Goal: Transaction & Acquisition: Download file/media

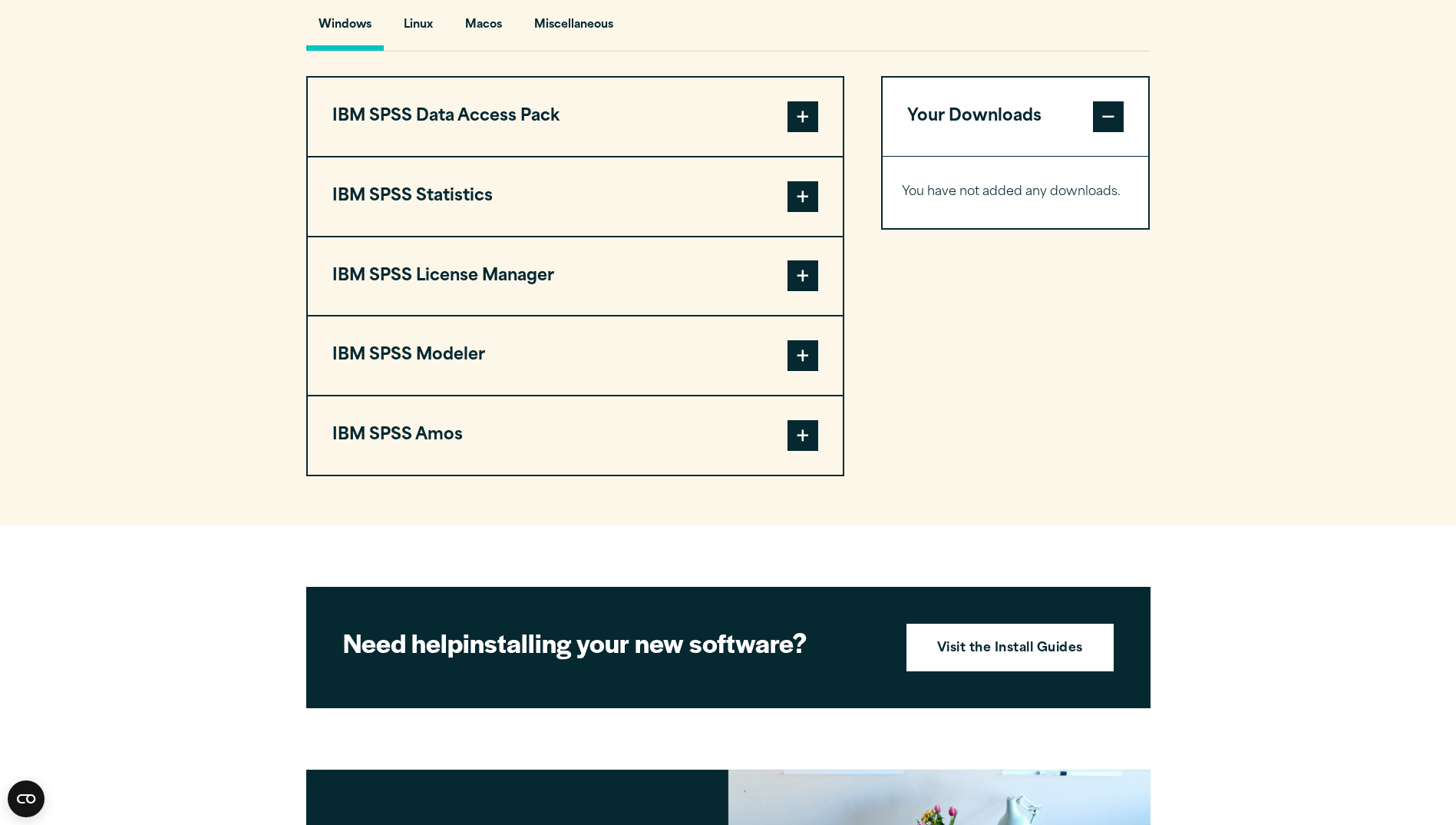
scroll to position [1075, 0]
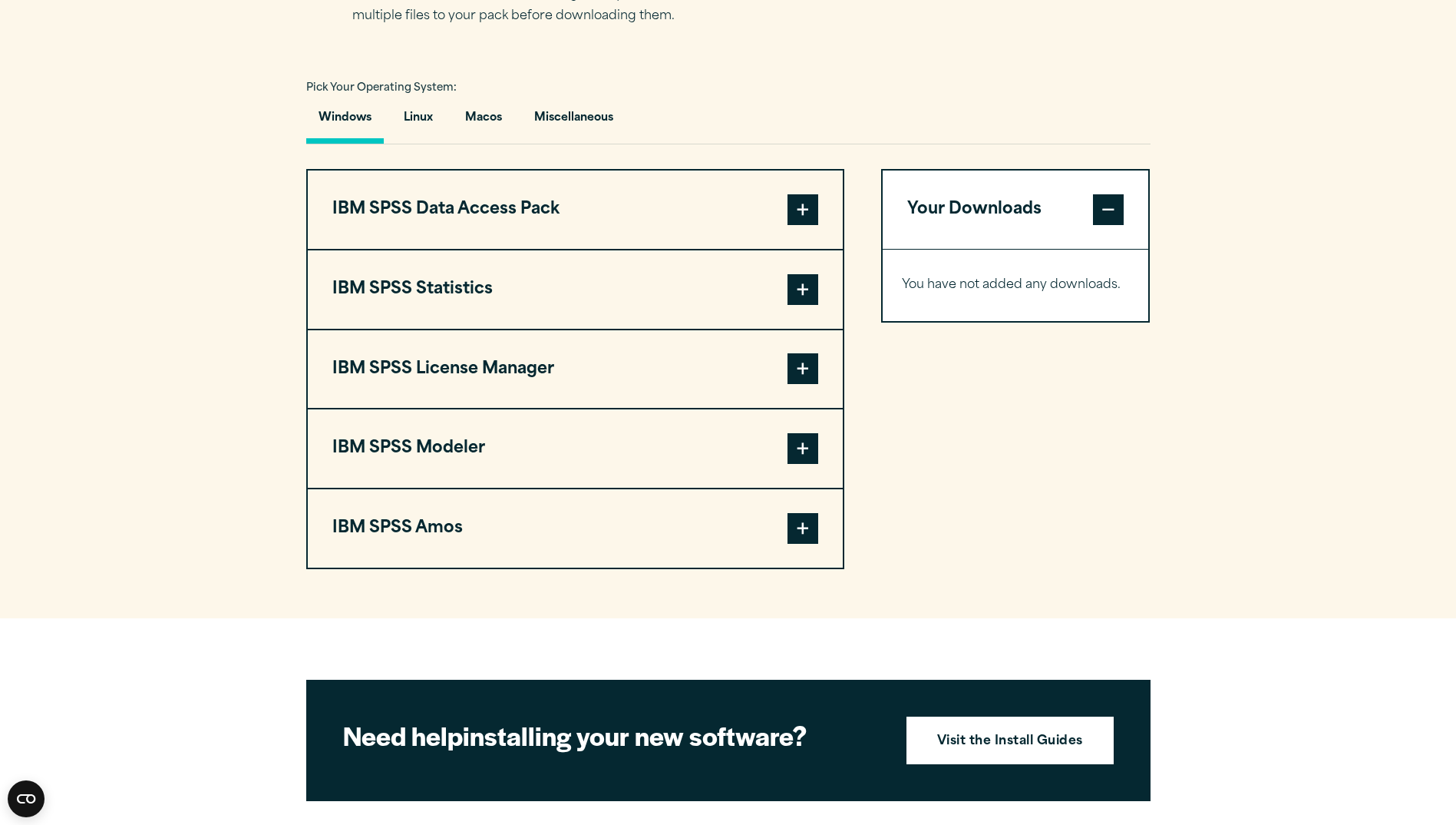
click at [782, 284] on button "IBM SPSS Statistics" at bounding box center [576, 289] width 535 height 78
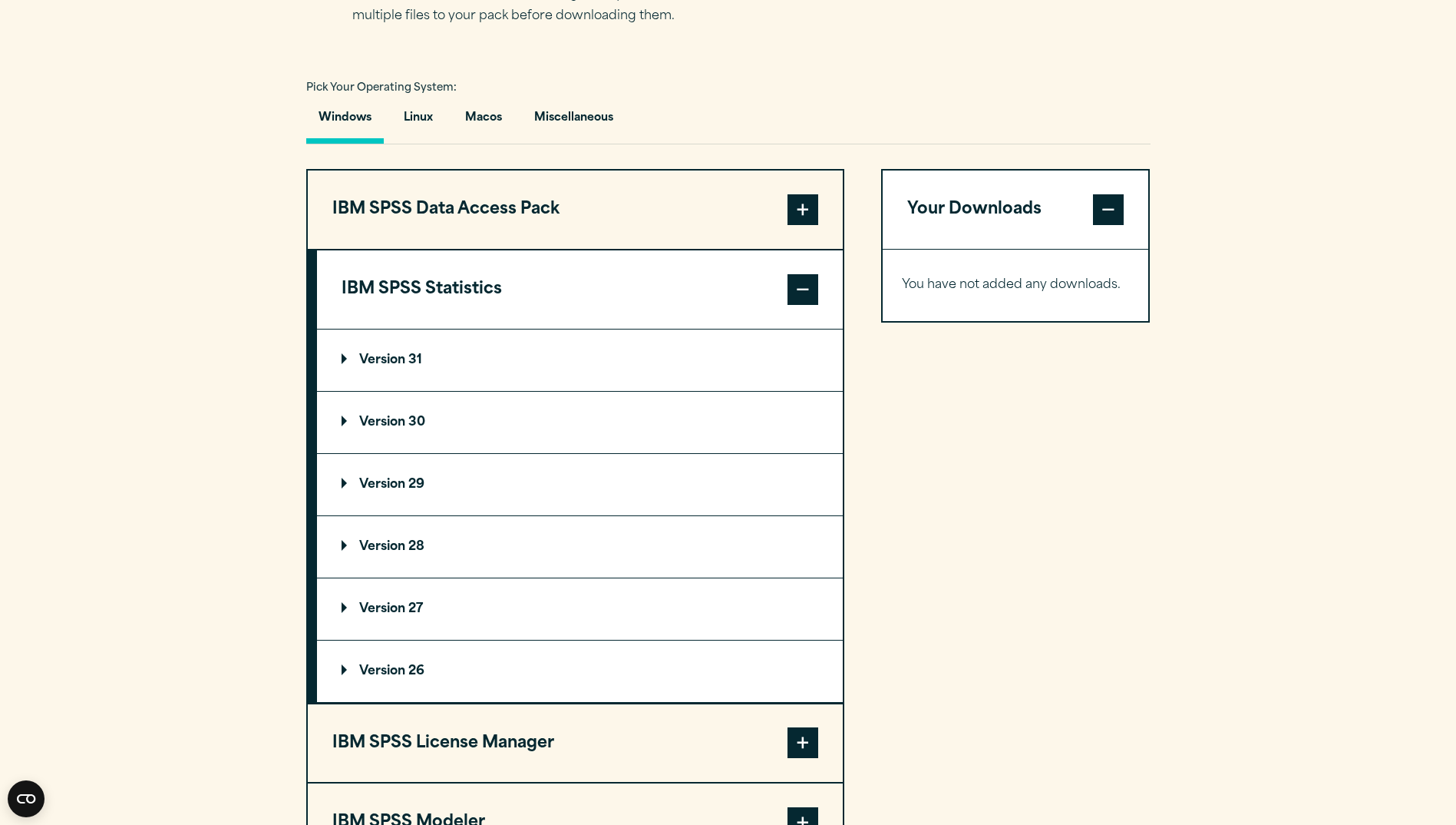
click at [383, 417] on p "Version 30" at bounding box center [384, 422] width 83 height 12
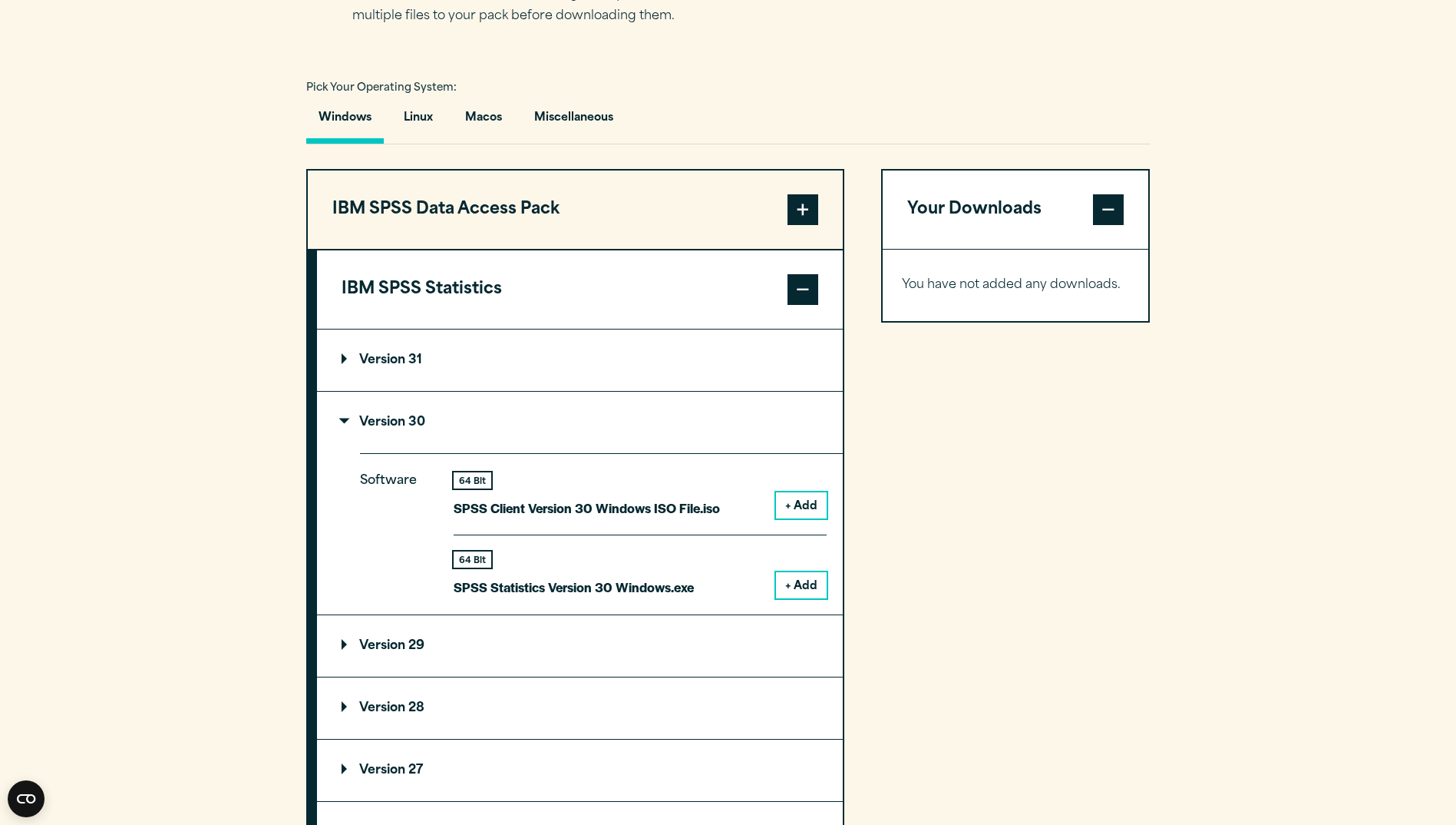
click at [794, 583] on button "+ Add" at bounding box center [801, 585] width 51 height 26
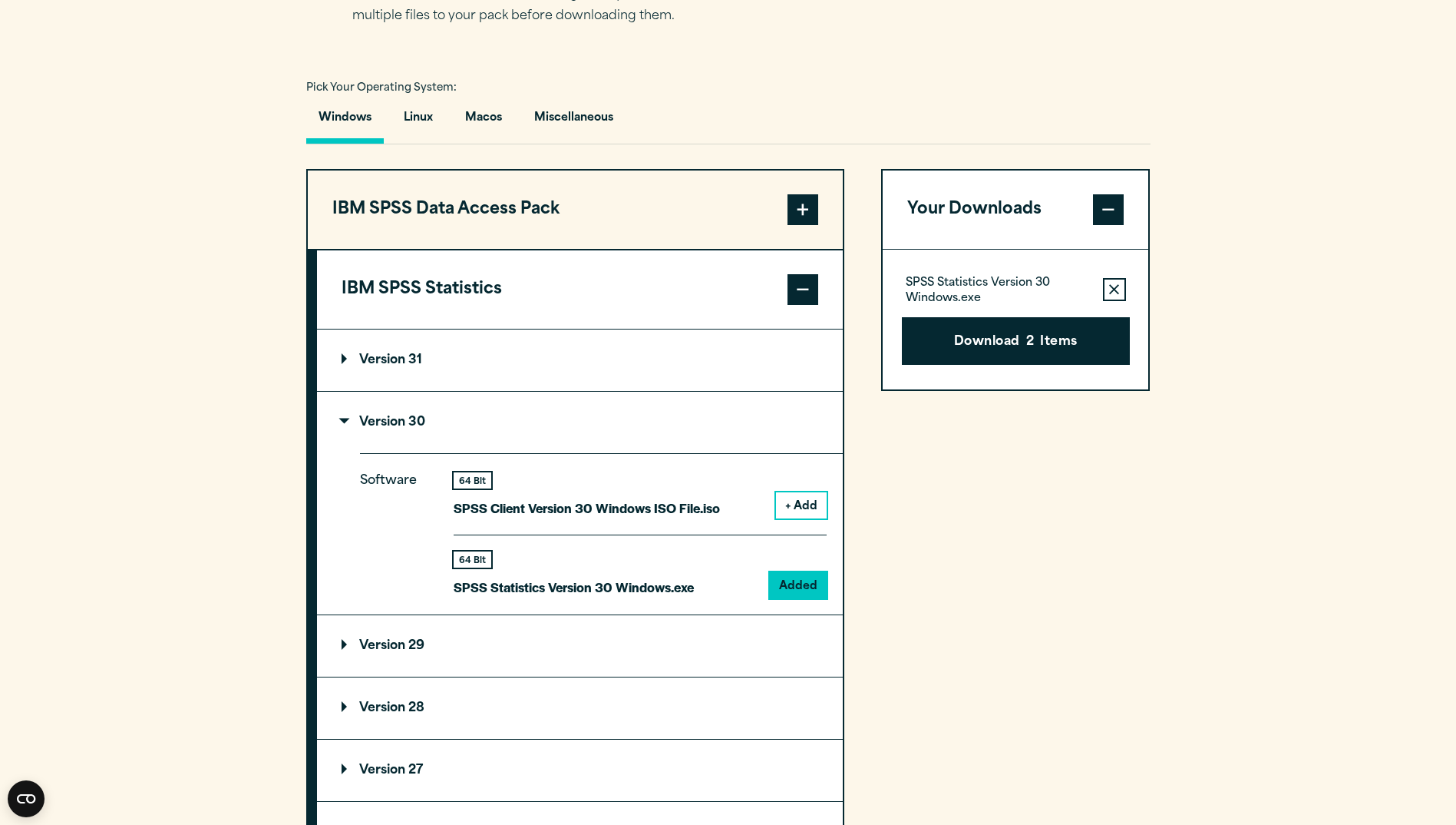
click at [999, 200] on button "Your Downloads" at bounding box center [1015, 209] width 267 height 78
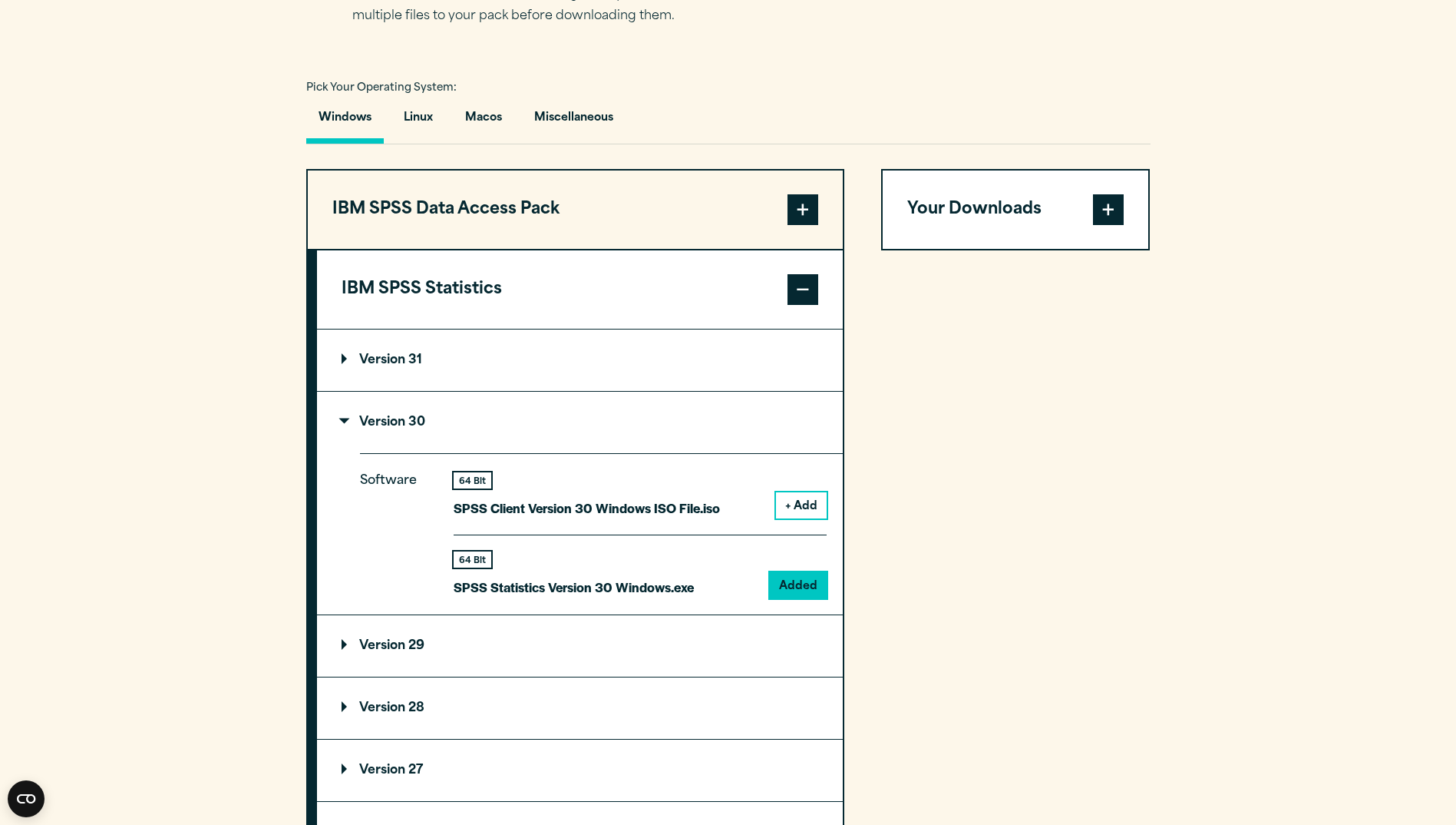
click at [999, 200] on button "Your Downloads" at bounding box center [1015, 209] width 267 height 78
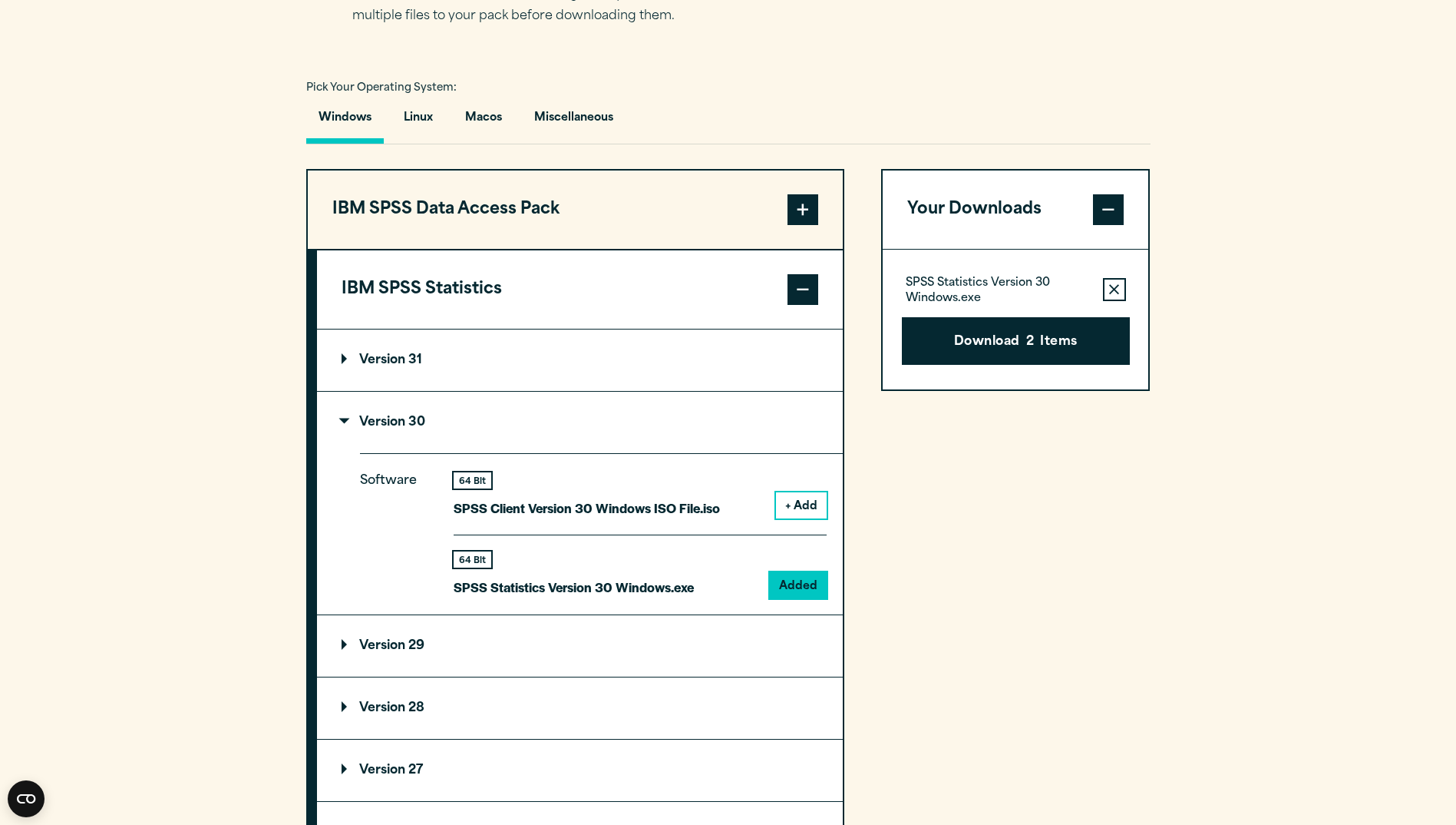
click at [967, 284] on p "SPSS Statistics Version 30 Windows.exe" at bounding box center [998, 291] width 185 height 31
click at [1103, 292] on button "Remove this item from your software download list" at bounding box center [1114, 289] width 23 height 23
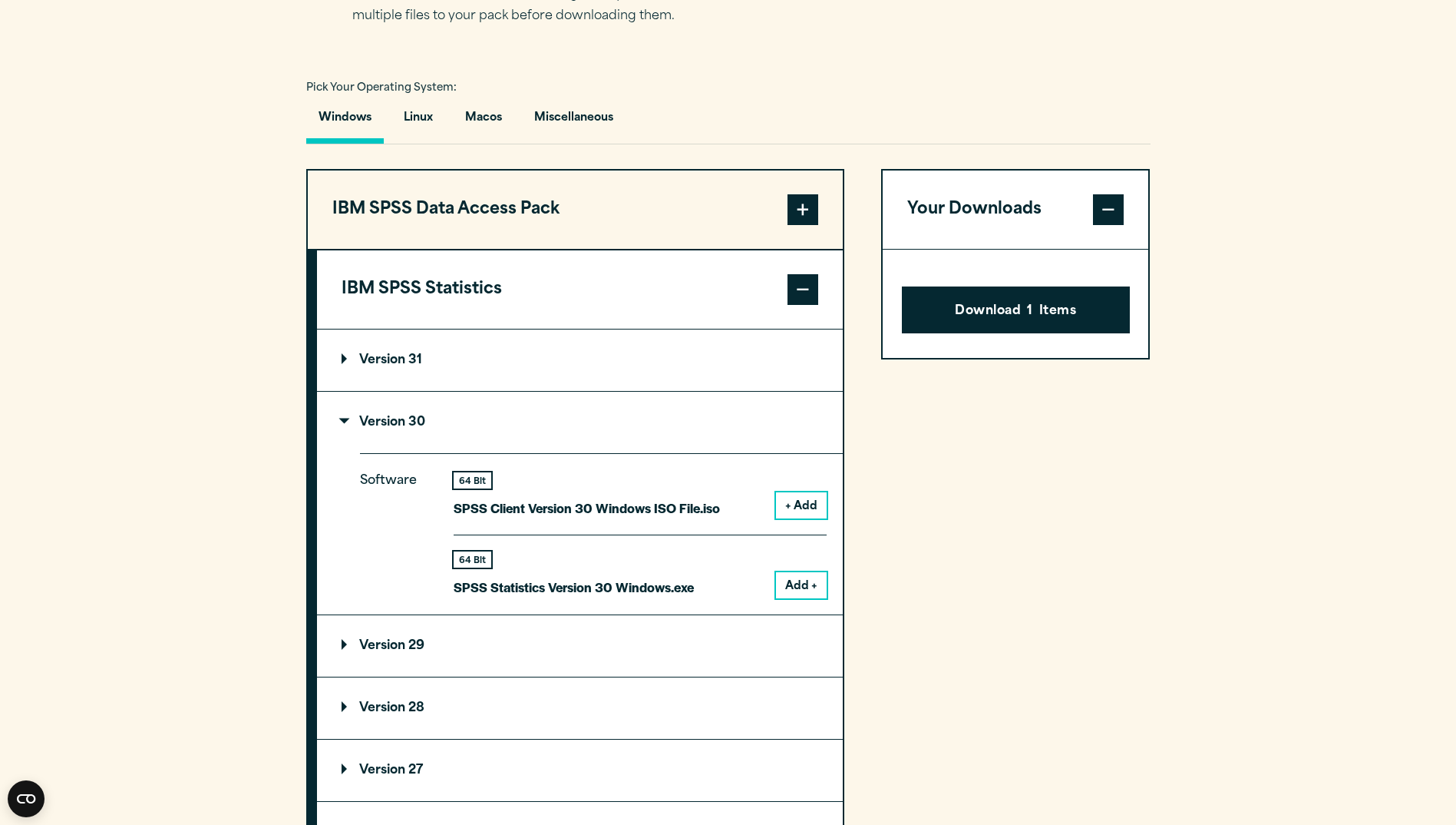
click at [504, 583] on p "SPSS Statistics Version 30 Windows.exe" at bounding box center [574, 587] width 240 height 22
click at [379, 413] on summary "Version 30" at bounding box center [580, 422] width 525 height 61
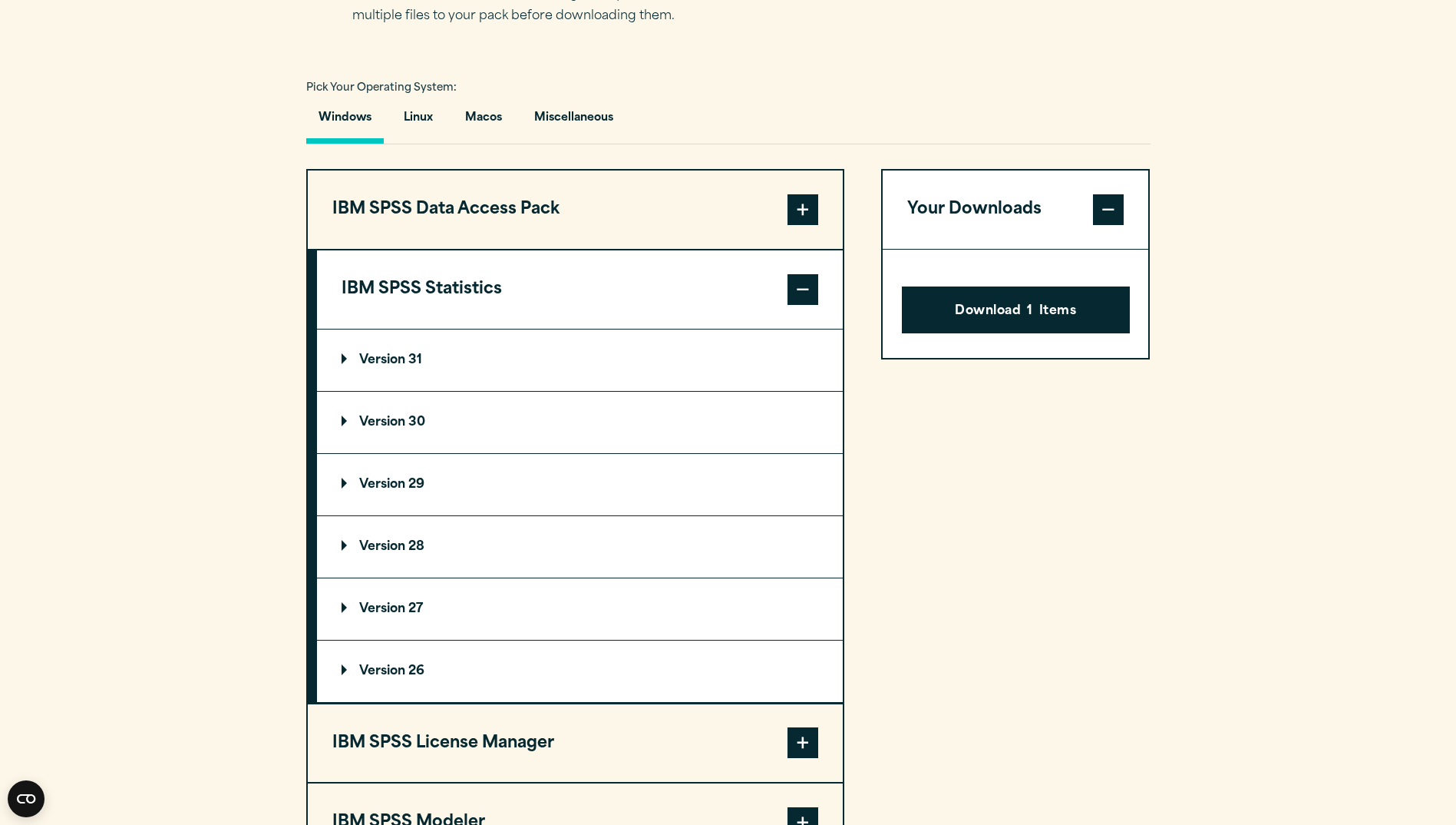
click at [379, 414] on summary "Version 30" at bounding box center [580, 422] width 525 height 61
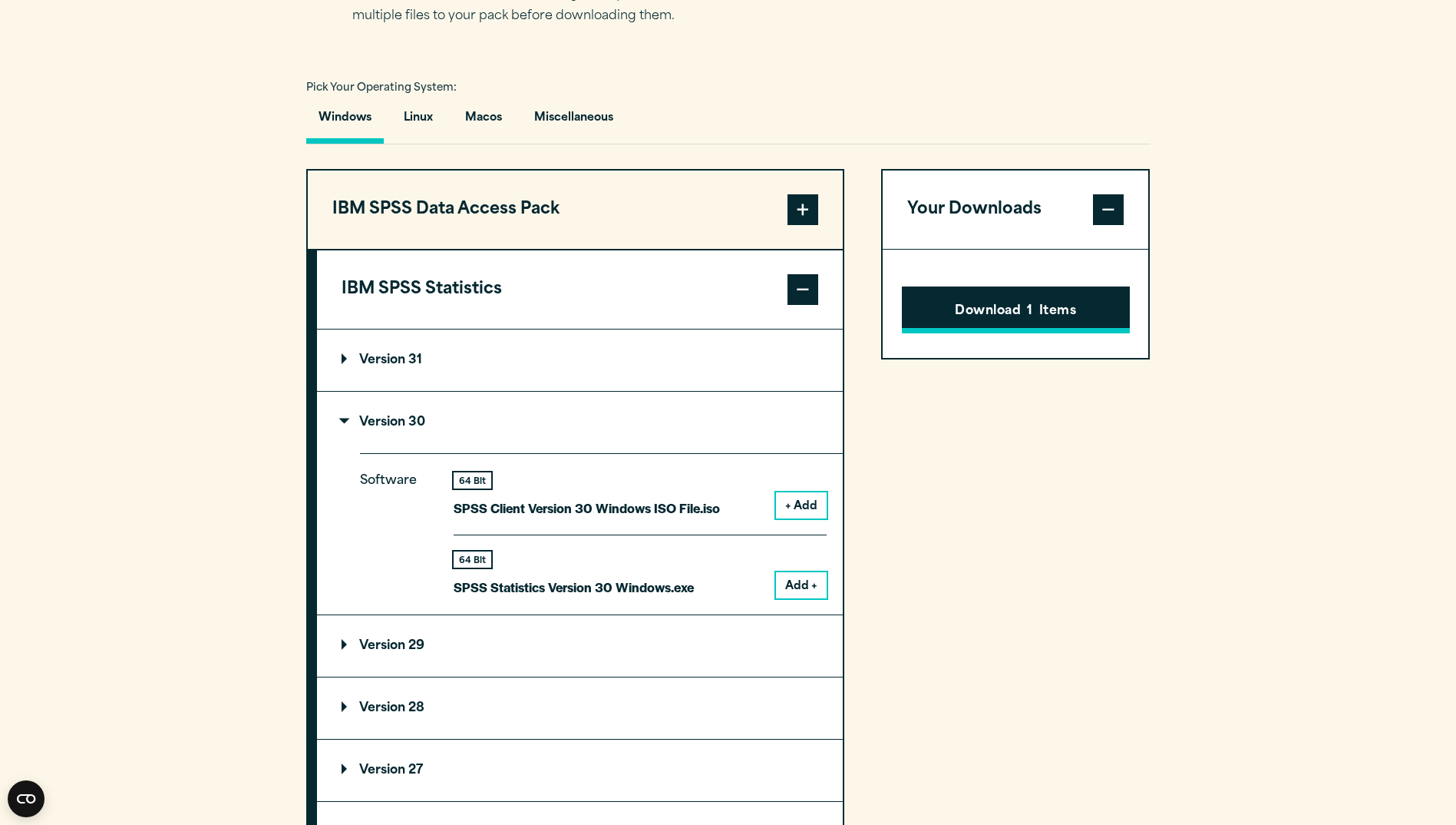
click at [983, 313] on button "Download 1 Items" at bounding box center [1016, 310] width 228 height 48
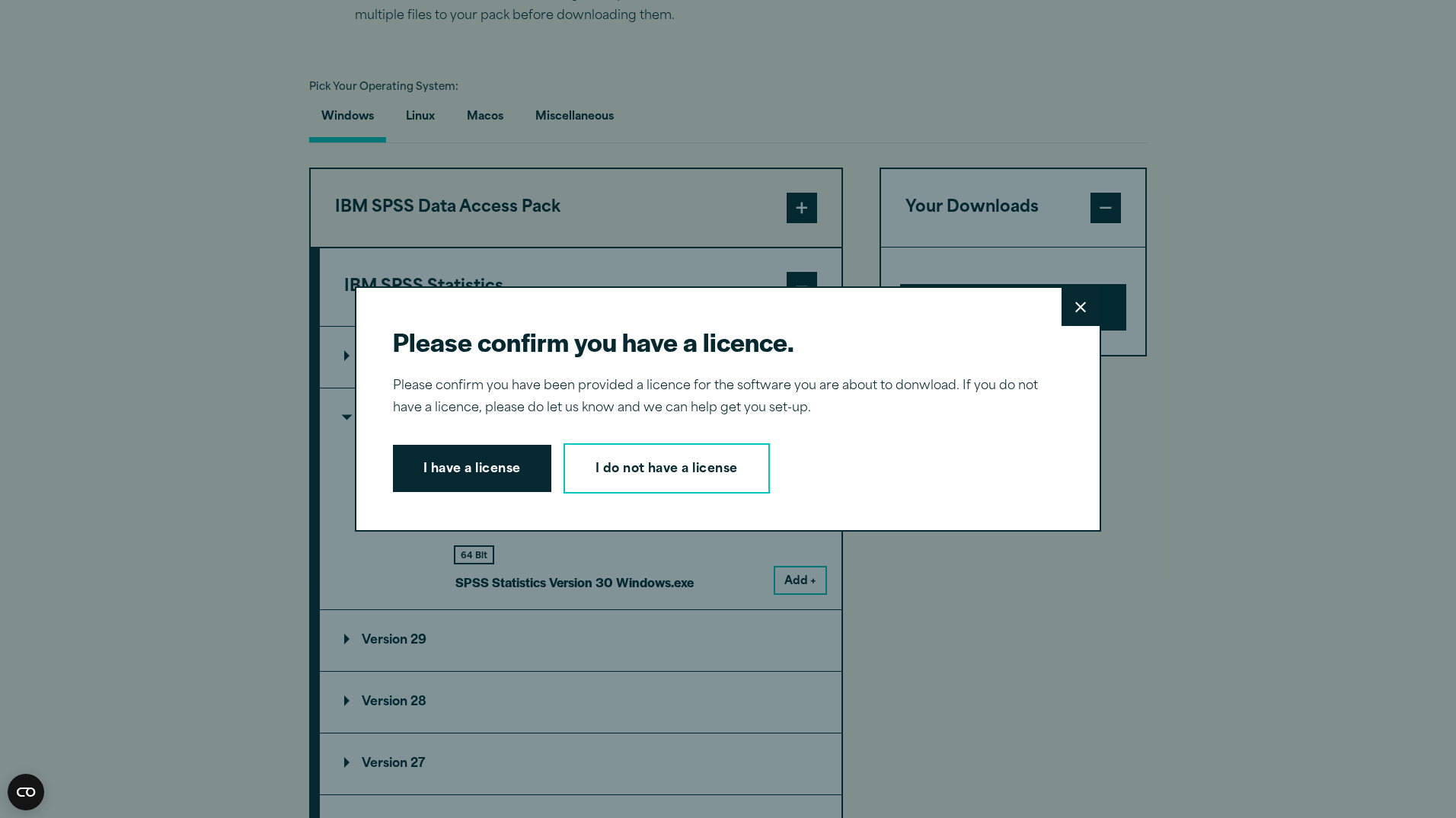
click at [477, 476] on button "I have a license" at bounding box center [472, 468] width 158 height 47
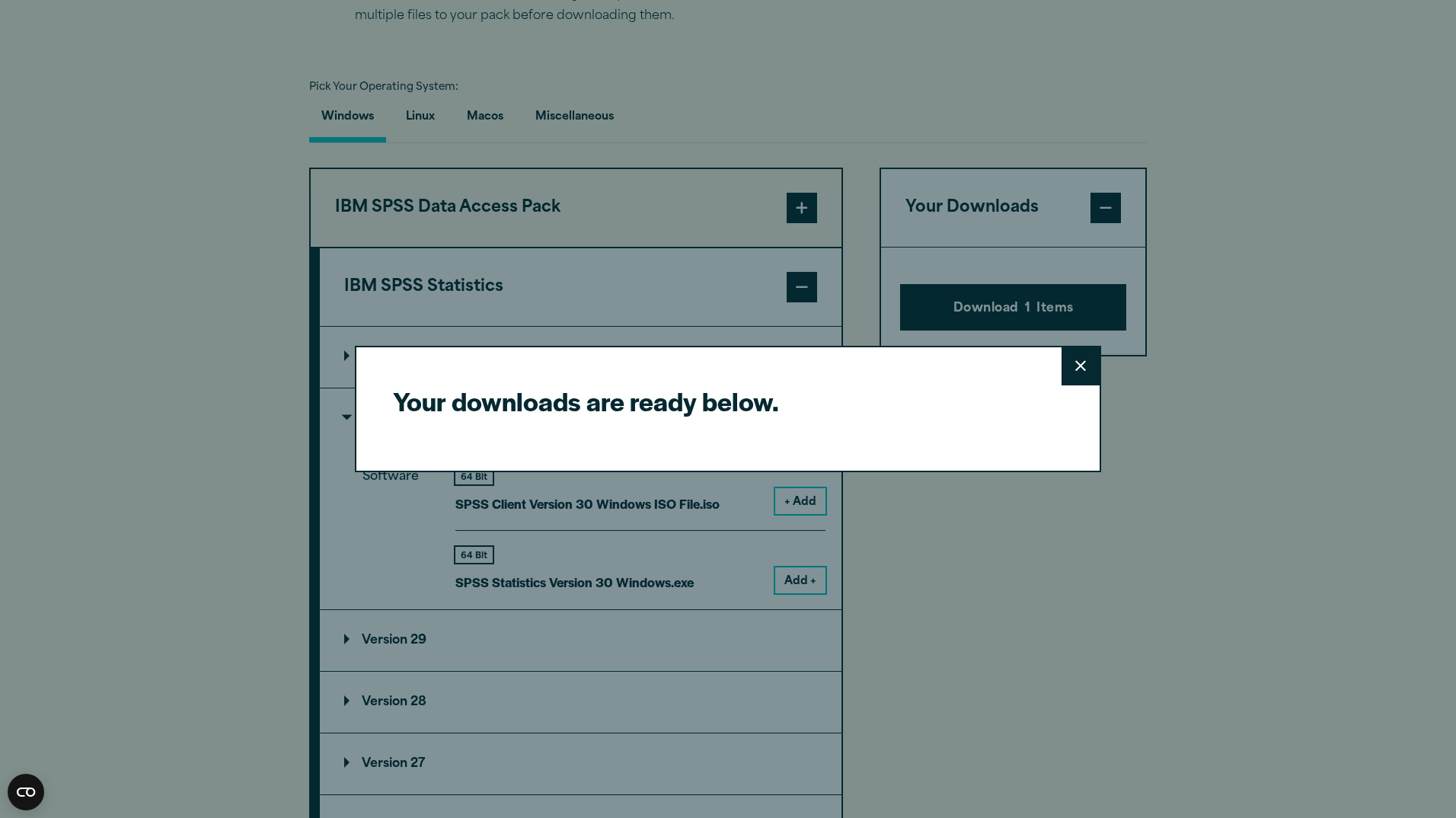
click at [1075, 367] on icon at bounding box center [1079, 366] width 11 height 12
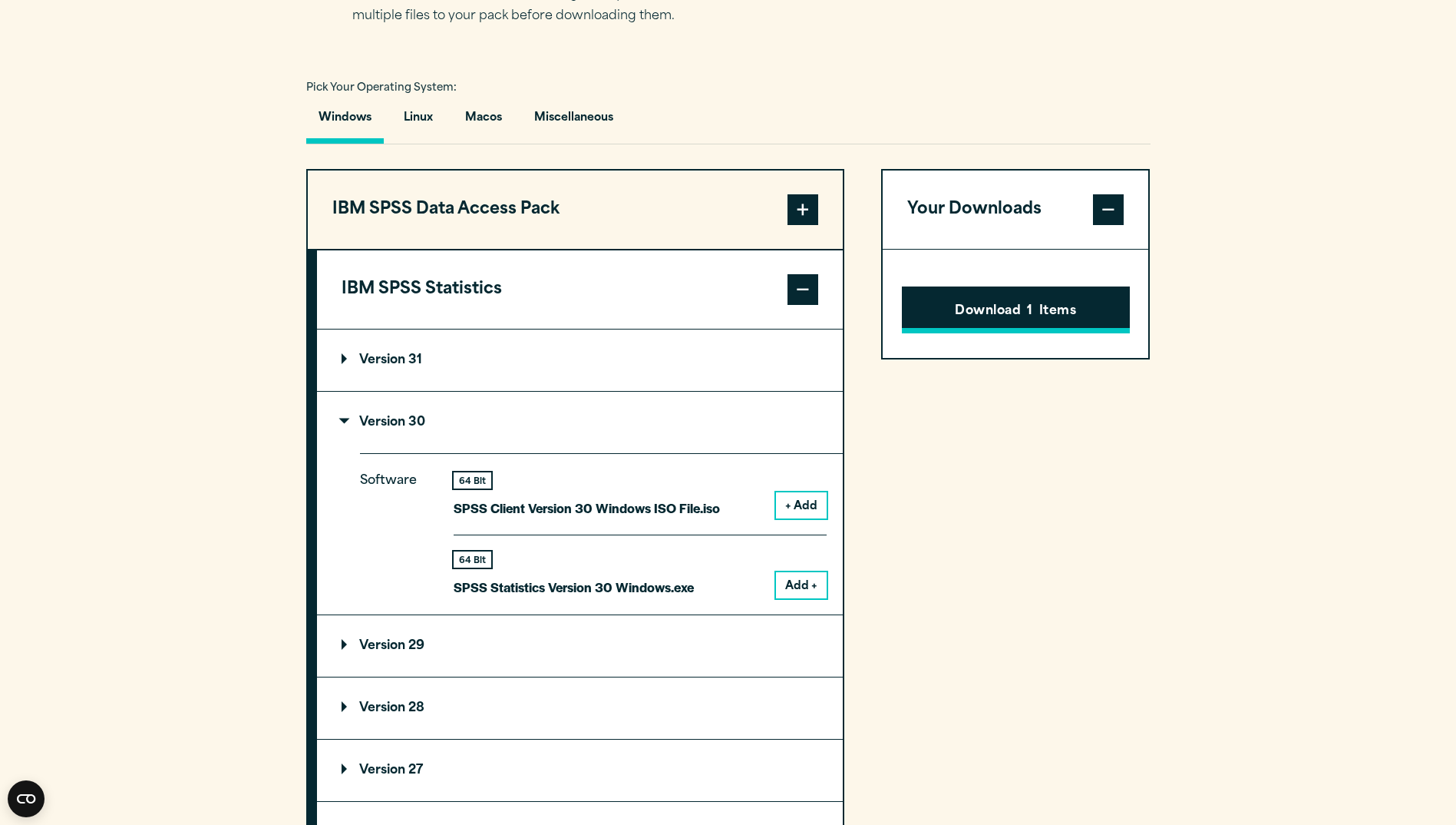
click at [1039, 314] on button "Download 1 Items" at bounding box center [1016, 310] width 228 height 48
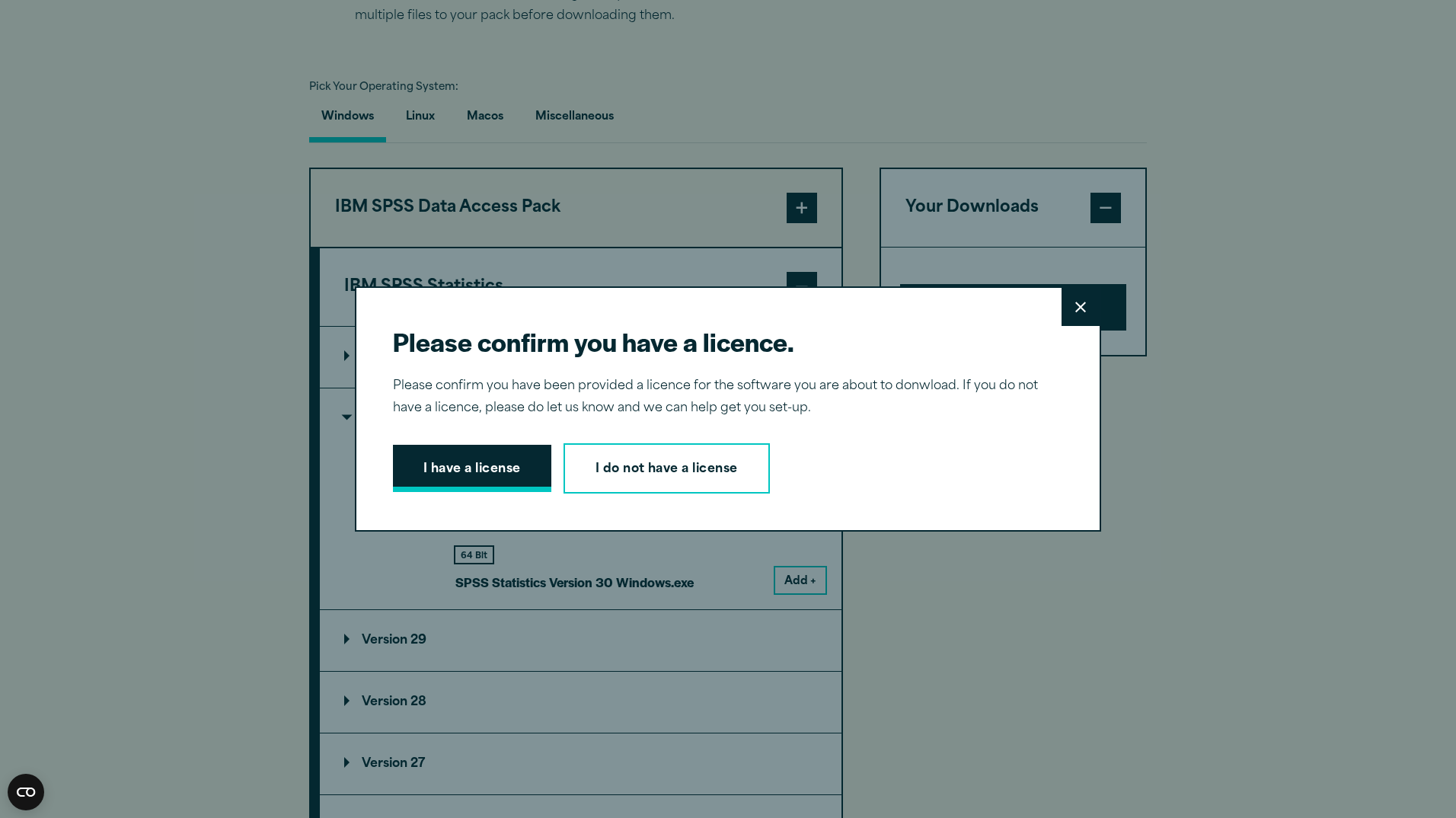
click at [498, 469] on button "I have a license" at bounding box center [472, 468] width 158 height 47
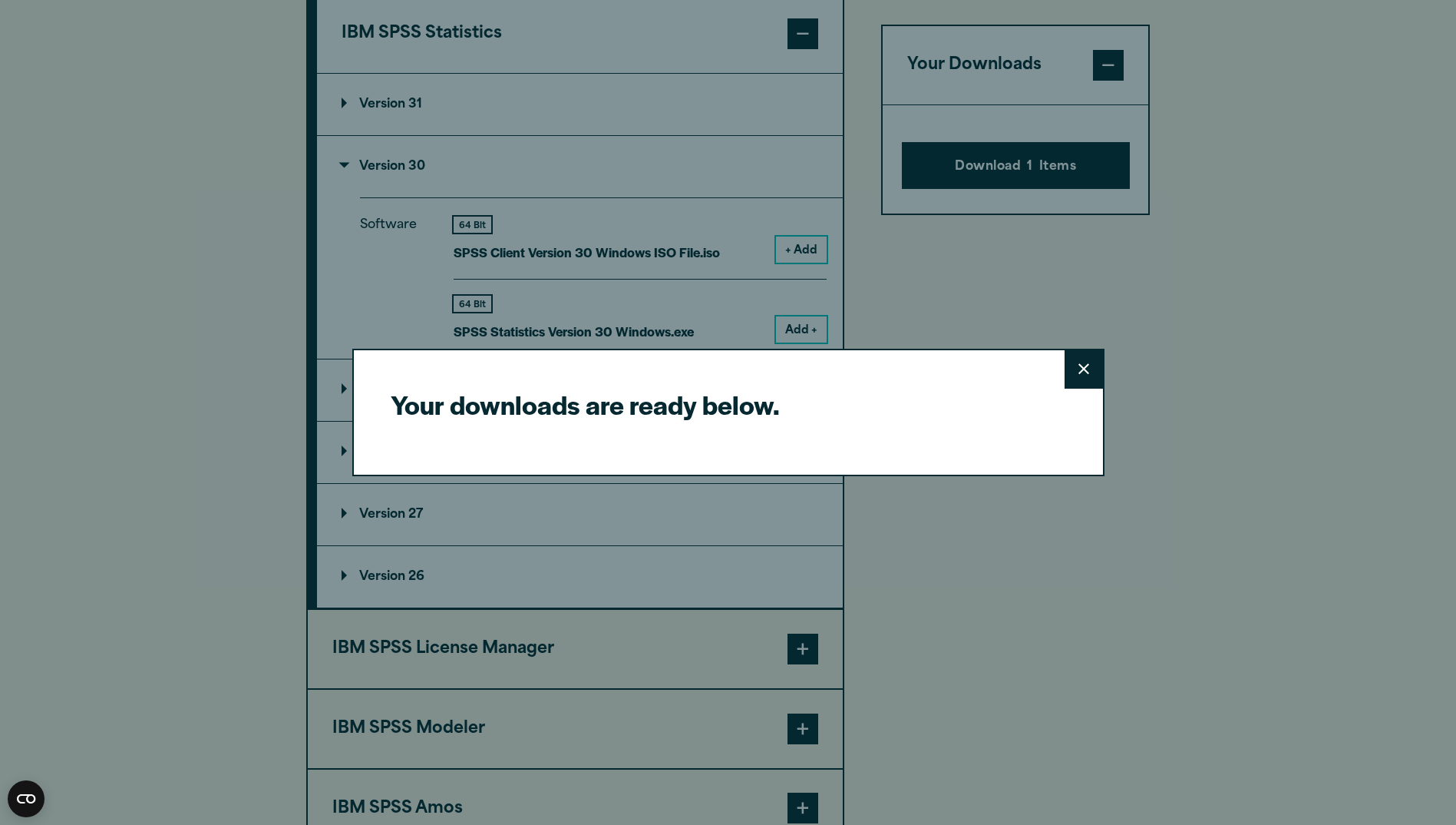
scroll to position [1382, 0]
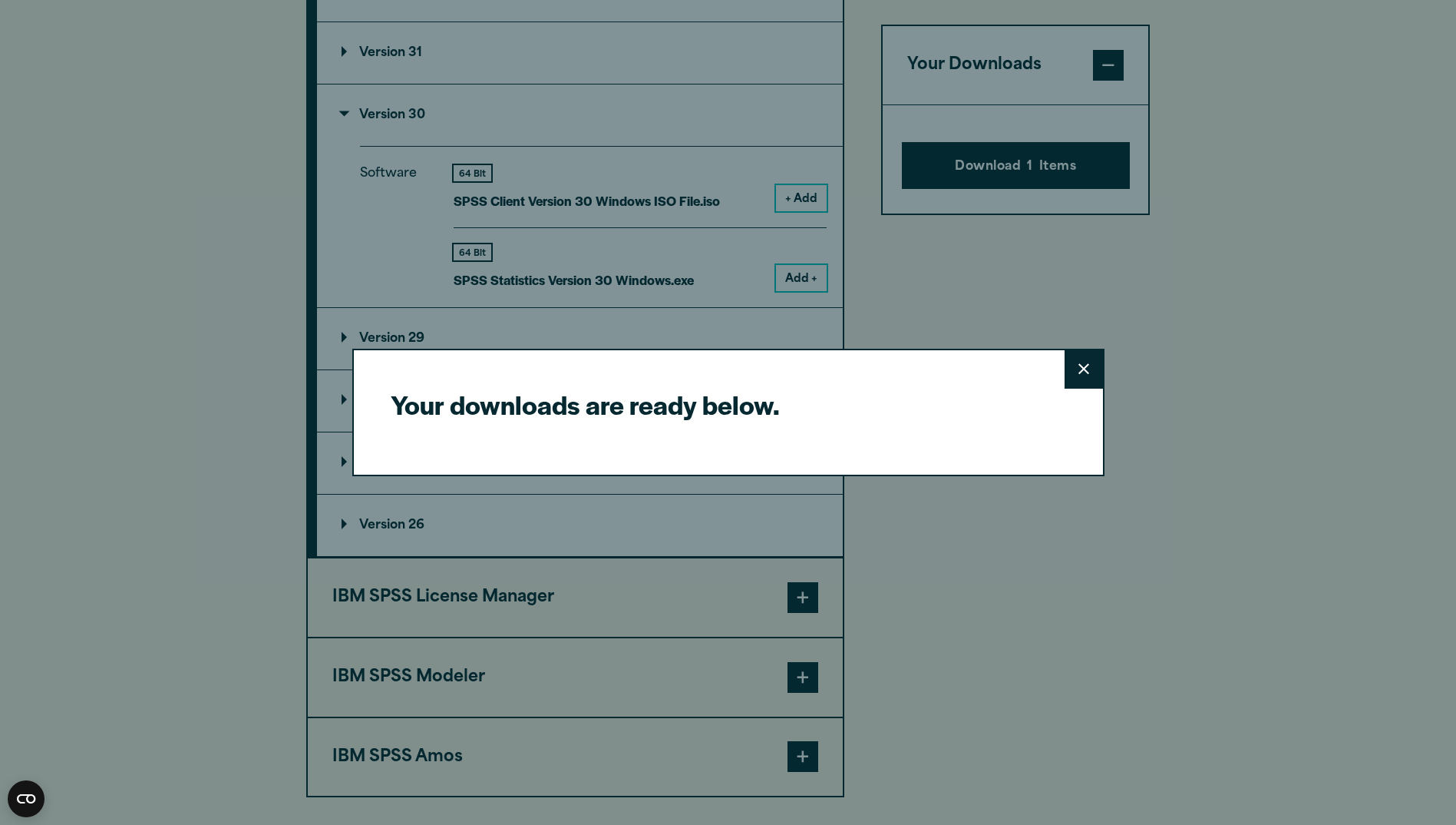
click at [1090, 370] on button "Close" at bounding box center [1083, 369] width 39 height 39
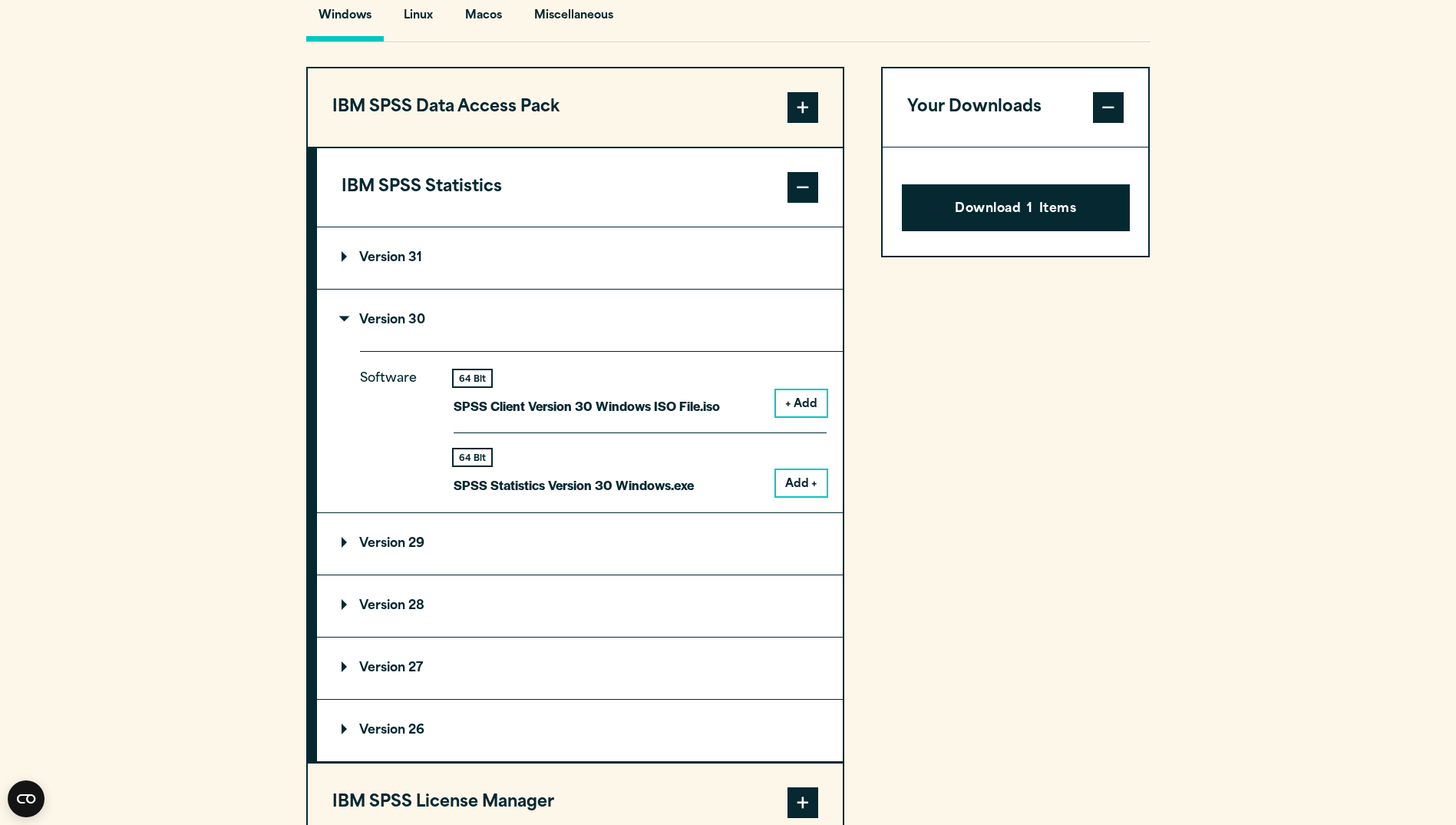
scroll to position [1176, 0]
click at [791, 485] on button "Add +" at bounding box center [801, 484] width 51 height 26
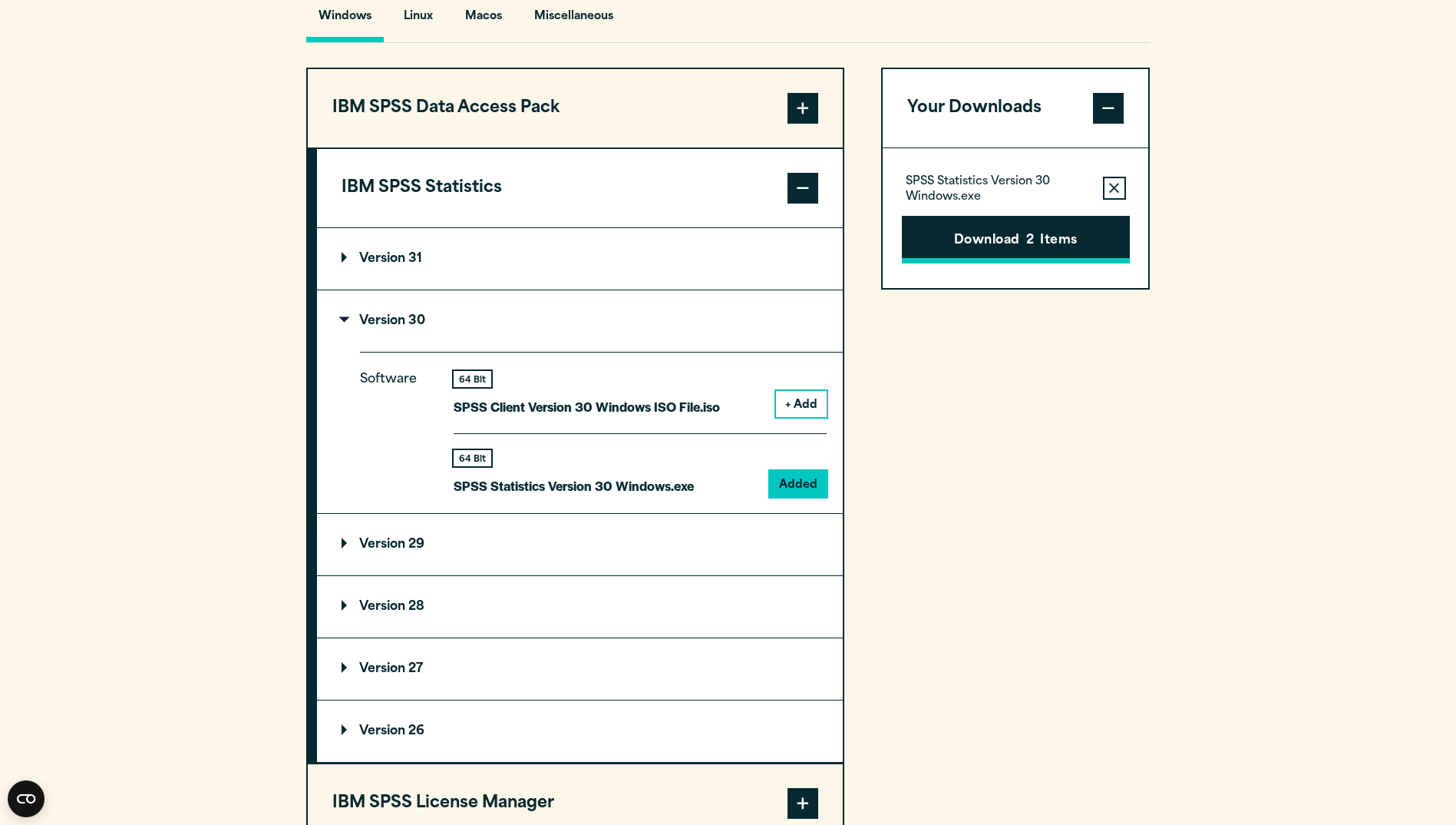
click at [1032, 251] on button "Download 2 Items" at bounding box center [1016, 240] width 228 height 48
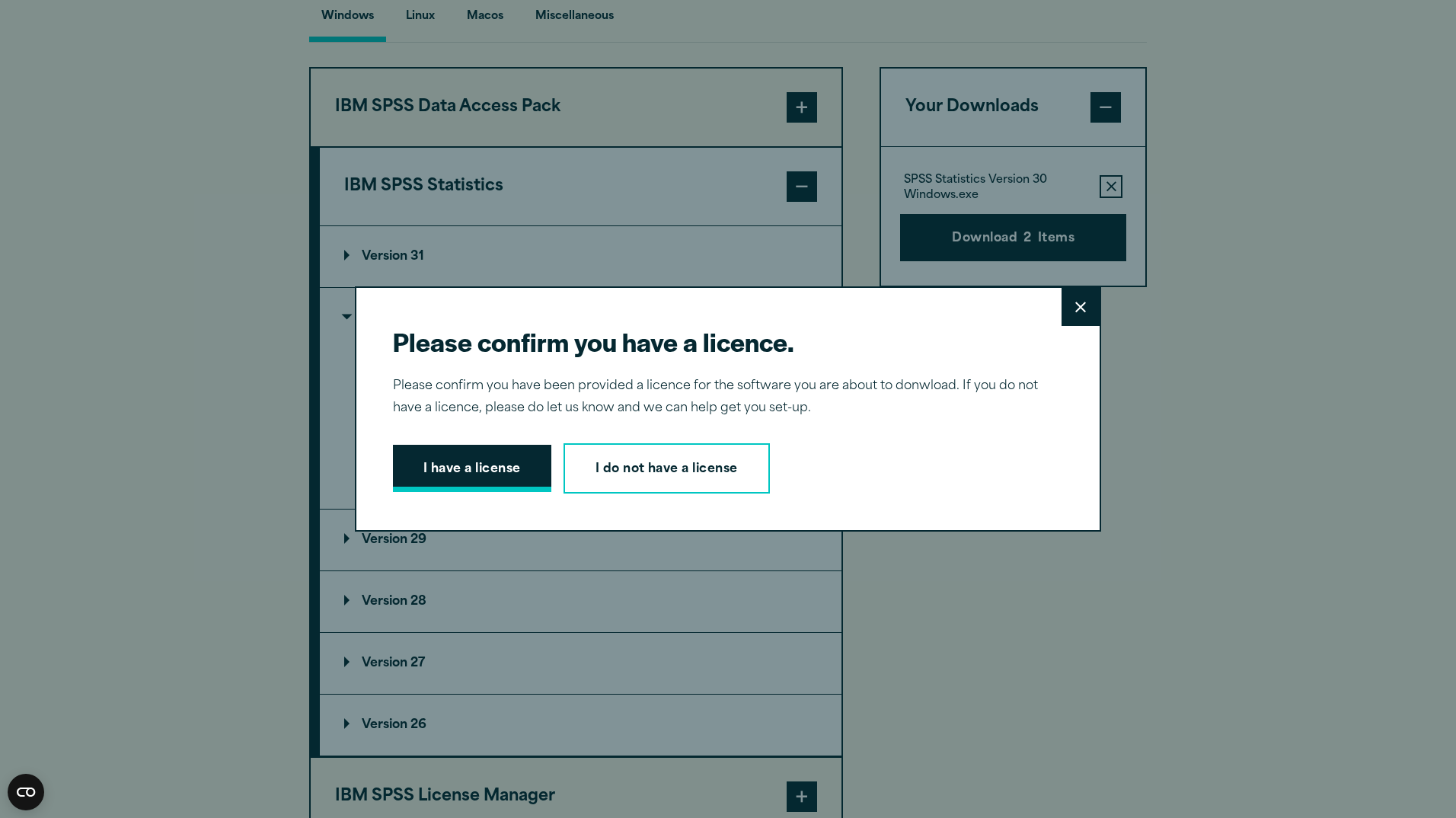
click at [507, 487] on button "I have a license" at bounding box center [472, 468] width 158 height 47
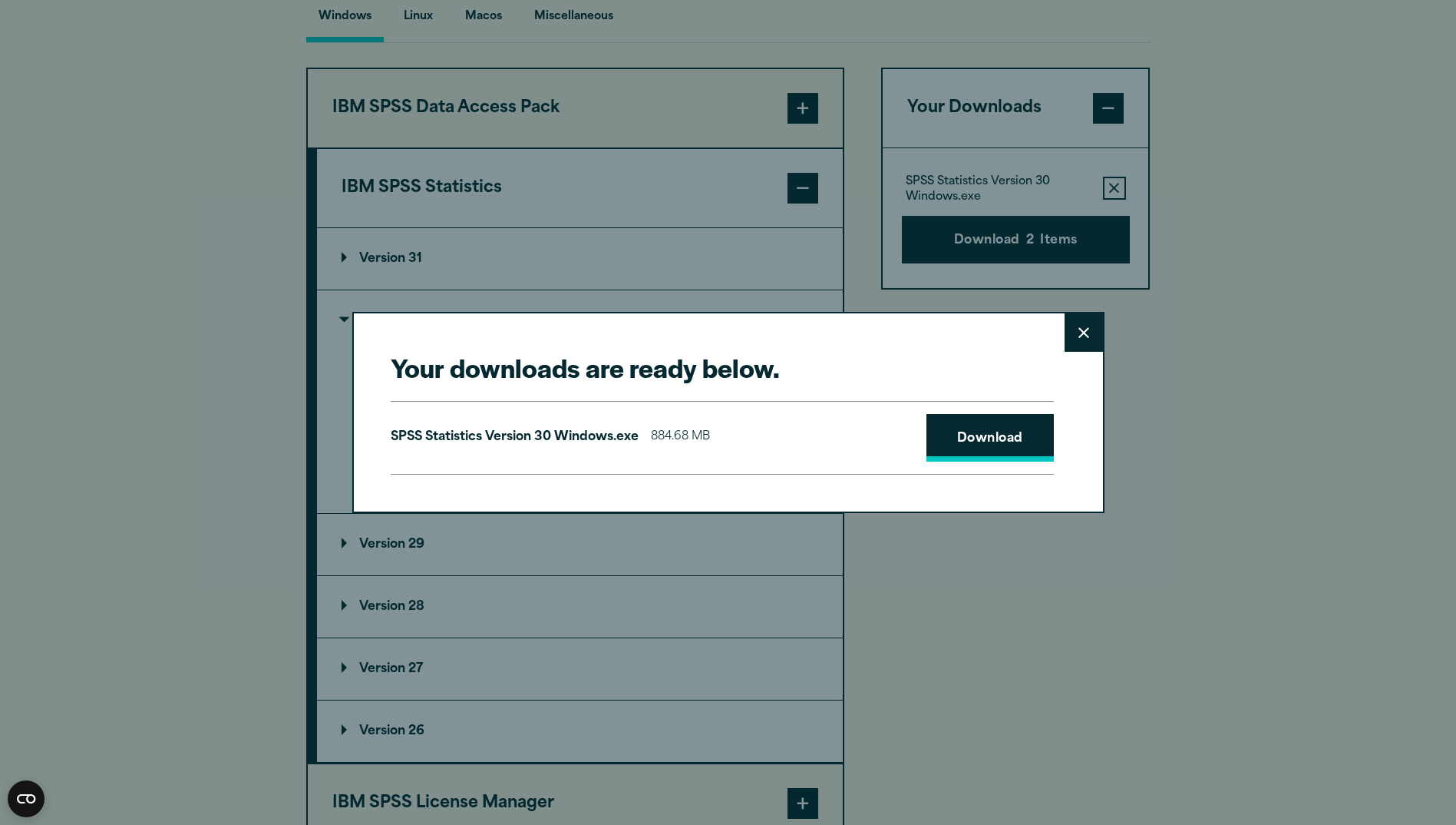
click at [964, 434] on link "Download" at bounding box center [990, 437] width 128 height 48
